Goal: Communication & Community: Connect with others

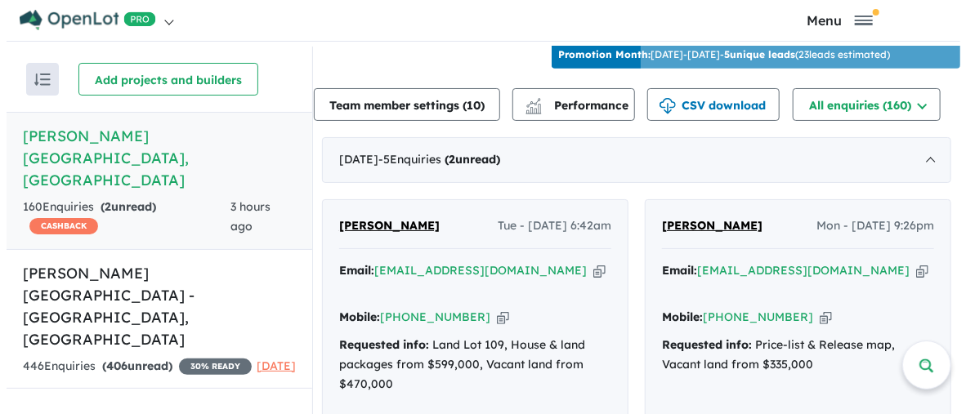
scroll to position [490, 0]
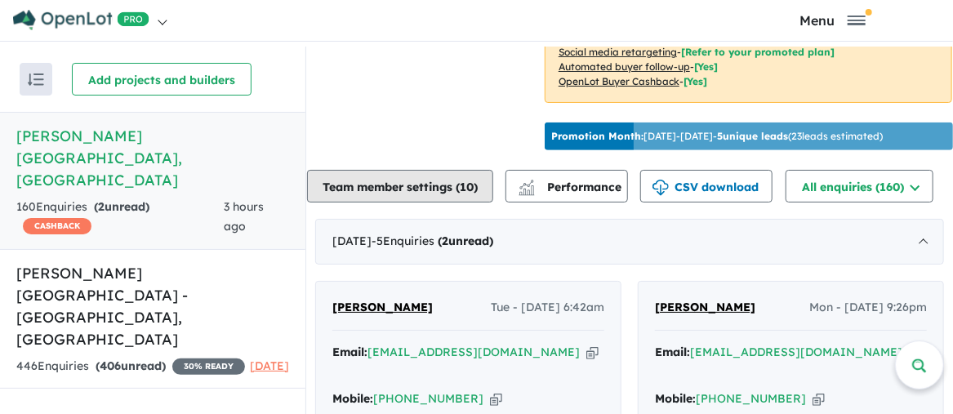
click at [434, 185] on button "Team member settings ( 10 )" at bounding box center [400, 186] width 186 height 33
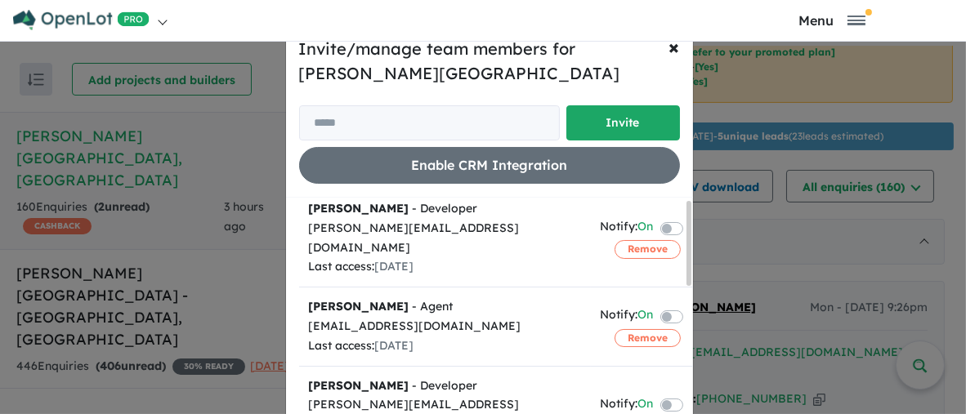
scroll to position [0, 0]
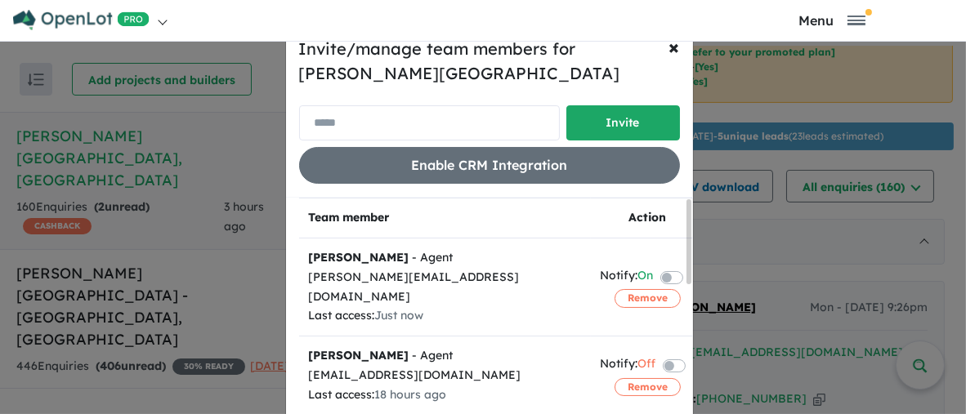
click at [330, 120] on input "email" at bounding box center [429, 122] width 261 height 35
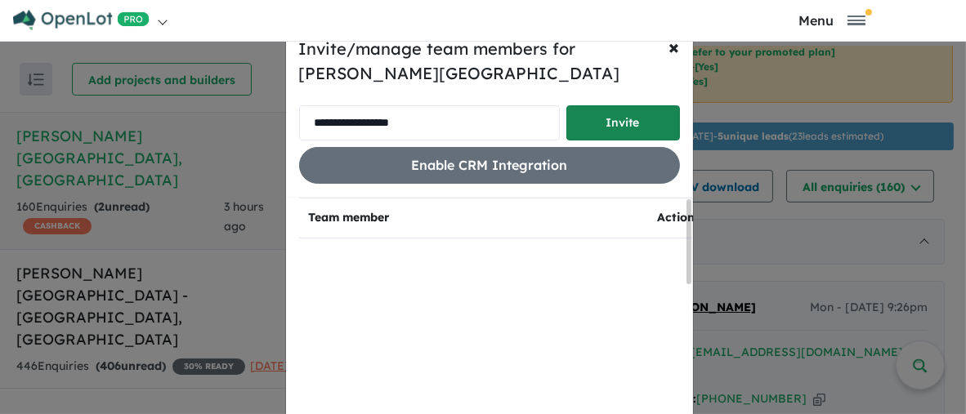
type input "**********"
click at [614, 123] on button "Invite" at bounding box center [623, 122] width 114 height 35
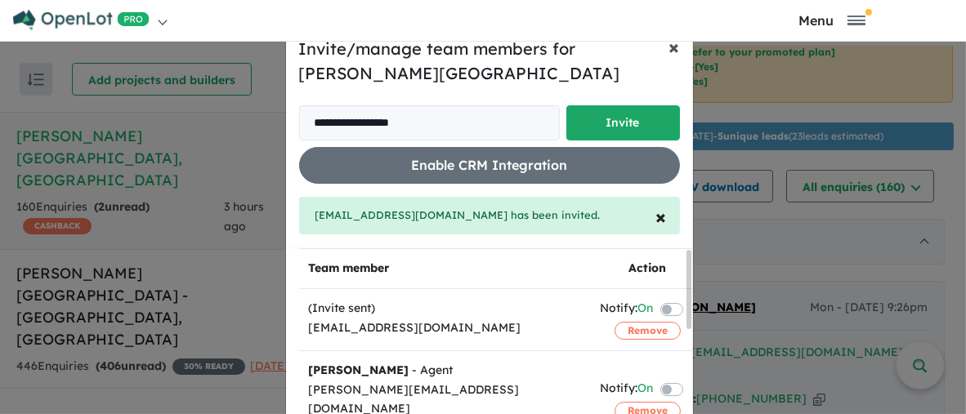
click at [669, 47] on span "×" at bounding box center [674, 46] width 11 height 25
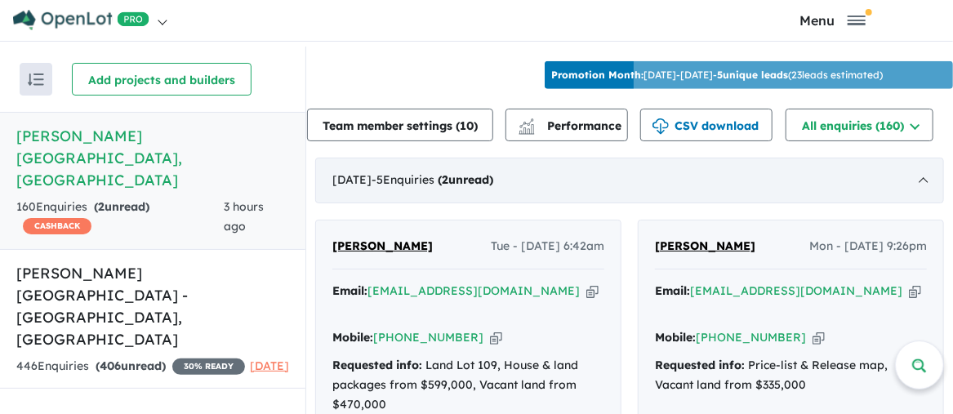
scroll to position [653, 0]
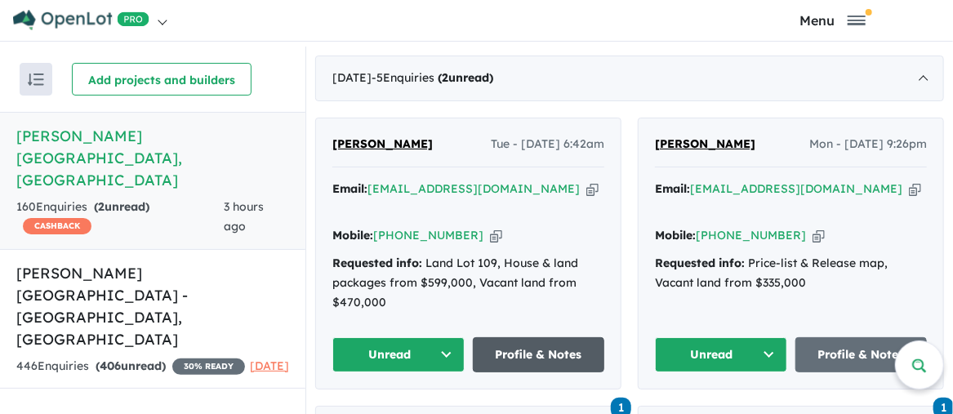
click at [539, 337] on link "Profile & Notes" at bounding box center [539, 354] width 132 height 35
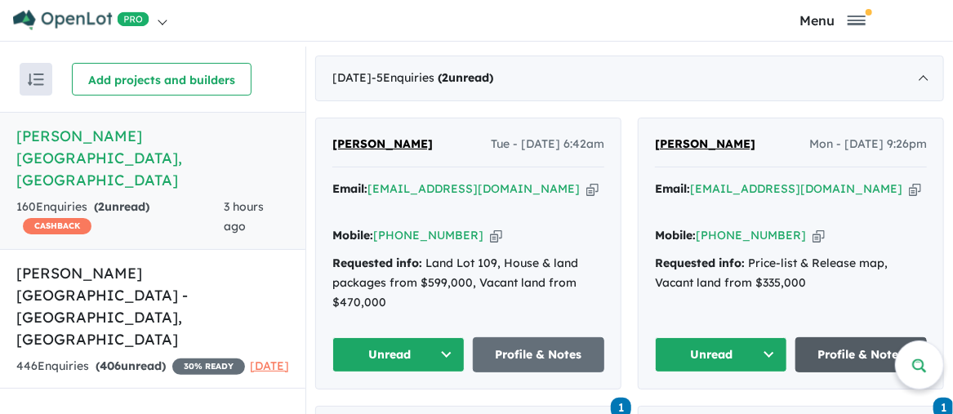
click at [857, 337] on link "Profile & Notes" at bounding box center [862, 354] width 132 height 35
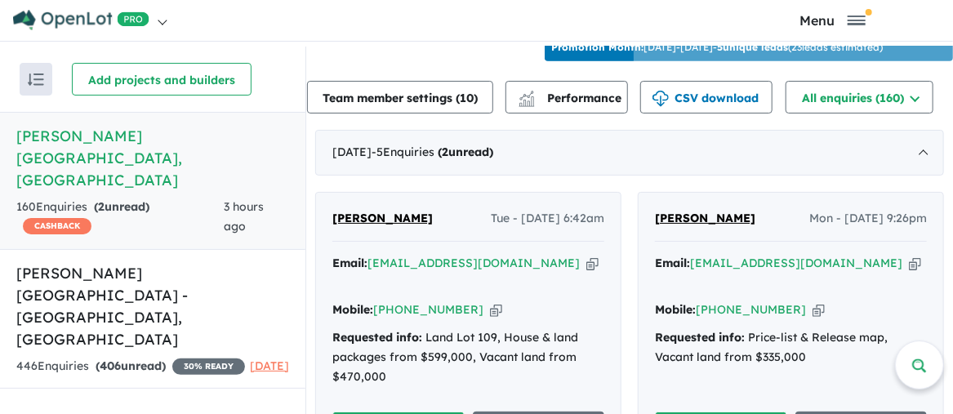
scroll to position [490, 0]
